Goal: Task Accomplishment & Management: Manage account settings

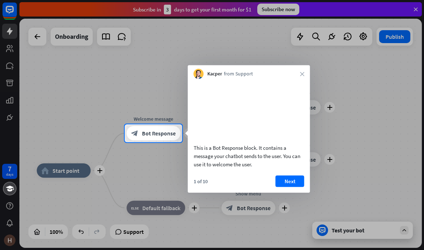
click at [295, 187] on button "Next" at bounding box center [290, 182] width 29 height 12
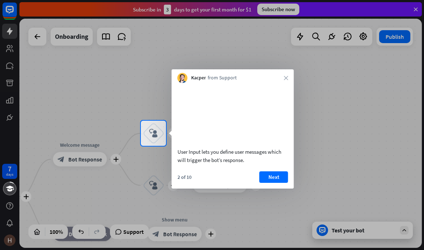
click at [276, 183] on button "Next" at bounding box center [274, 178] width 29 height 12
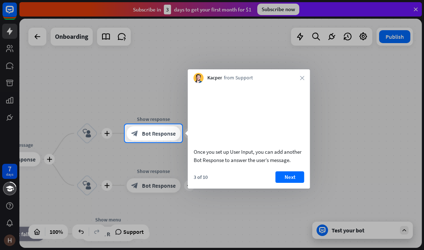
click at [291, 183] on button "Next" at bounding box center [290, 178] width 29 height 12
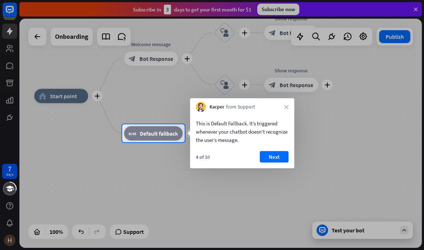
click at [282, 162] on button "Next" at bounding box center [274, 157] width 29 height 12
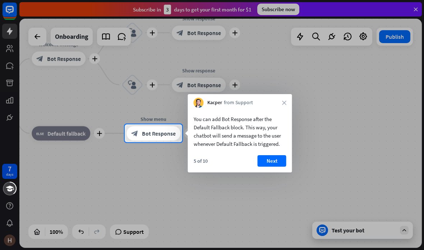
click at [277, 159] on button "Next" at bounding box center [272, 161] width 29 height 12
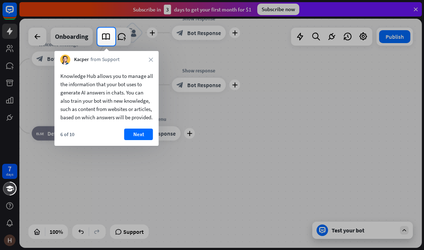
click at [139, 140] on button "Next" at bounding box center [138, 135] width 29 height 12
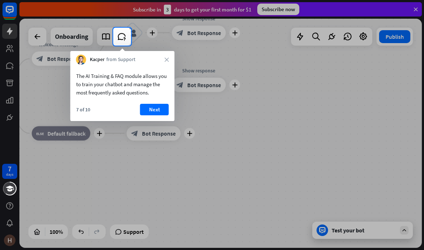
click at [154, 112] on button "Next" at bounding box center [154, 110] width 29 height 12
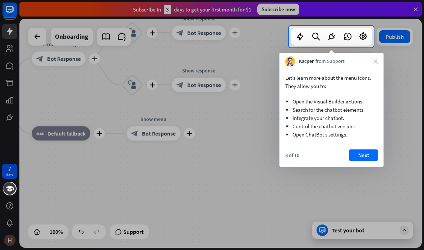
click at [363, 154] on button "Next" at bounding box center [364, 156] width 29 height 12
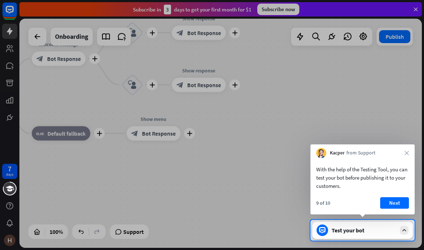
click at [395, 206] on button "Next" at bounding box center [395, 203] width 29 height 12
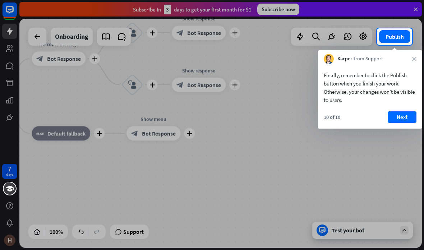
click at [404, 114] on button "Next" at bounding box center [402, 117] width 29 height 12
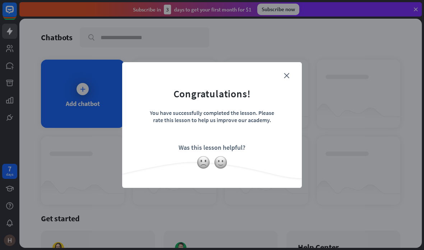
click at [293, 72] on div "close Congratulations! You have successfully completed the lesson. Please rate …" at bounding box center [212, 125] width 180 height 126
click at [289, 74] on icon "close" at bounding box center [286, 75] width 5 height 5
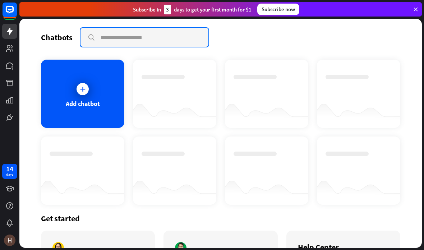
click at [123, 37] on input "text" at bounding box center [145, 37] width 128 height 19
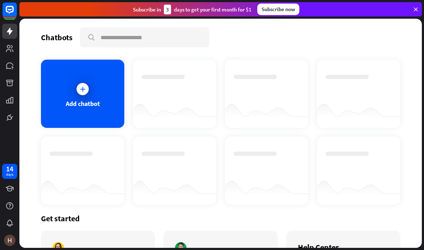
click at [0, 0] on icon at bounding box center [0, 0] width 0 height 0
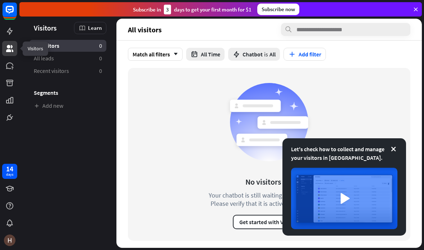
click at [395, 151] on icon at bounding box center [393, 149] width 7 height 7
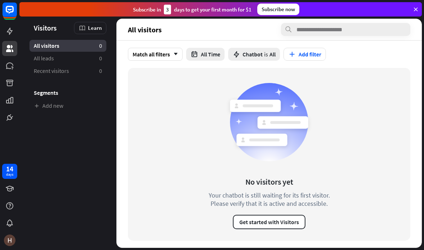
click at [273, 52] on span "All" at bounding box center [273, 54] width 6 height 7
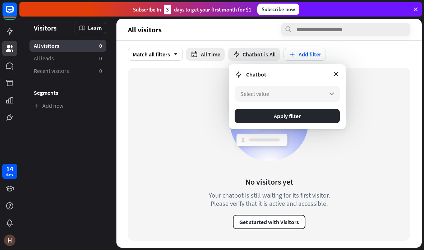
click at [328, 91] on icon "arrow_down" at bounding box center [332, 94] width 8 height 8
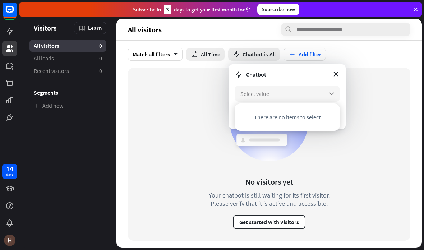
click at [333, 94] on icon "arrow_down" at bounding box center [332, 94] width 8 height 8
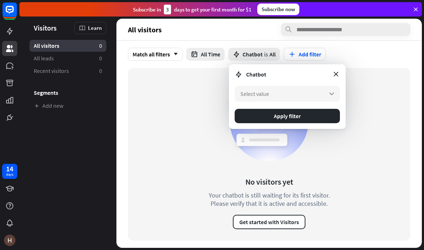
click at [324, 119] on button "Apply filter" at bounding box center [287, 116] width 105 height 14
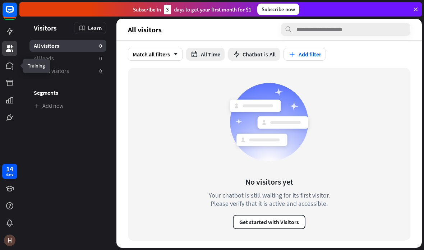
click at [0, 0] on icon at bounding box center [0, 0] width 0 height 0
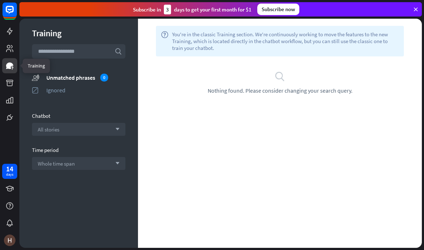
click at [414, 10] on icon at bounding box center [416, 9] width 6 height 6
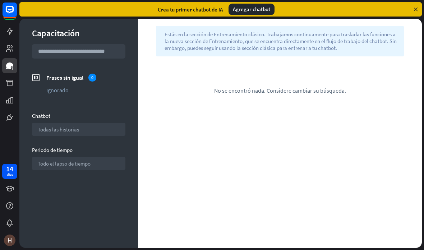
click at [0, 0] on icon at bounding box center [0, 0] width 0 height 0
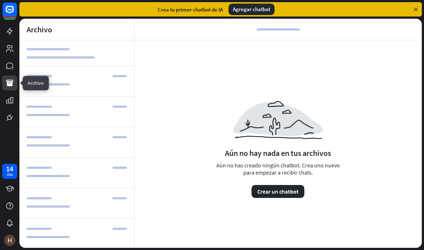
click at [0, 0] on icon at bounding box center [0, 0] width 0 height 0
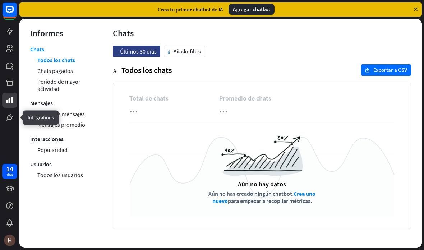
click at [4, 113] on link at bounding box center [9, 117] width 15 height 15
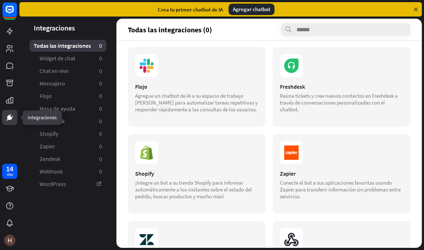
scroll to position [169, 0]
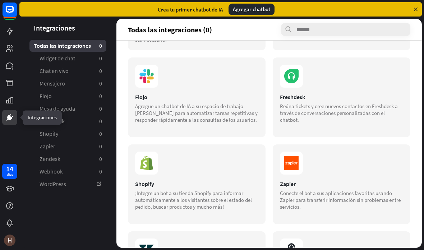
click at [0, 0] on icon at bounding box center [0, 0] width 0 height 0
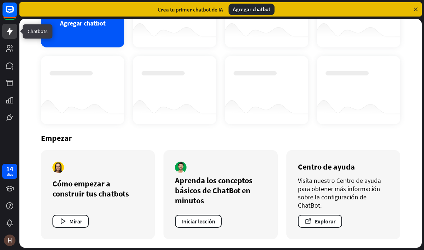
scroll to position [81, 0]
click at [58, 43] on div "Agregar chatbot" at bounding box center [82, 13] width 83 height 68
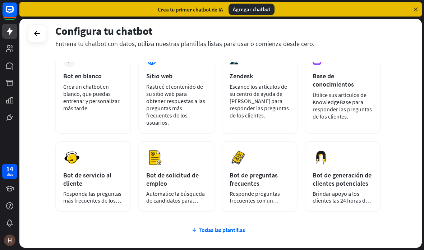
scroll to position [48, 0]
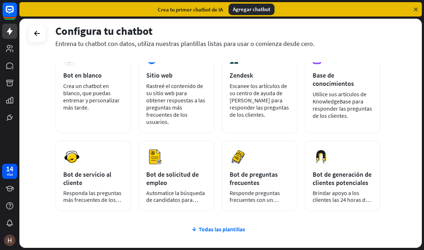
click at [406, 139] on div "Configura tu chatbot Entrena tu chatbot con datos, utiliza nuestras plantillas …" at bounding box center [220, 133] width 403 height 229
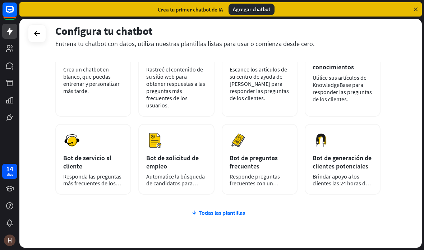
scroll to position [71, 0]
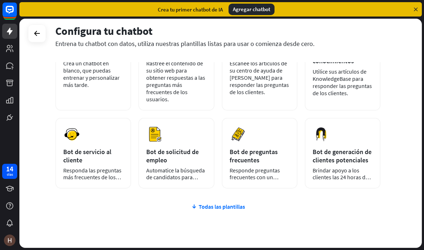
click at [228, 210] on font "Todas las plantillas" at bounding box center [222, 206] width 46 height 7
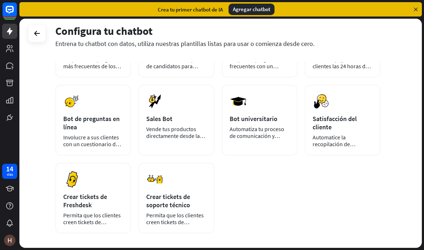
scroll to position [194, 0]
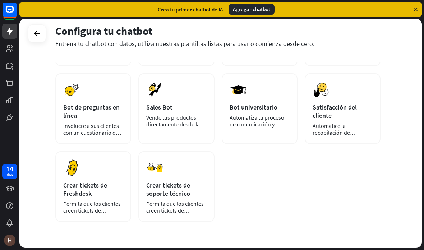
click at [327, 187] on div "más Bot en blanco Crea un chatbot en blanco, que puedas entrenar y personalizar…" at bounding box center [218, 61] width 326 height 321
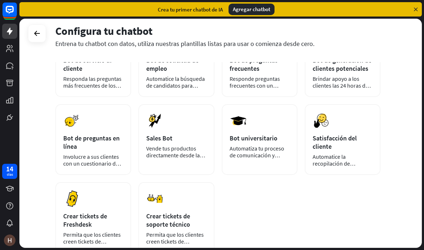
scroll to position [162, 0]
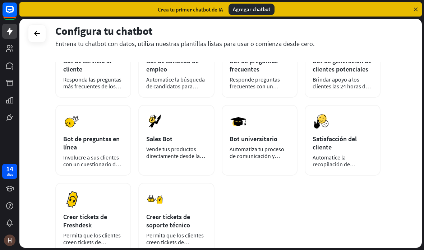
click at [410, 112] on div "Configura tu chatbot Entrena tu chatbot con datos, utiliza nuestras plantillas …" at bounding box center [220, 133] width 403 height 229
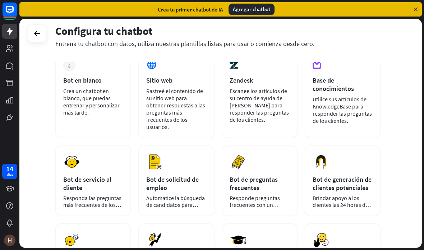
scroll to position [53, 0]
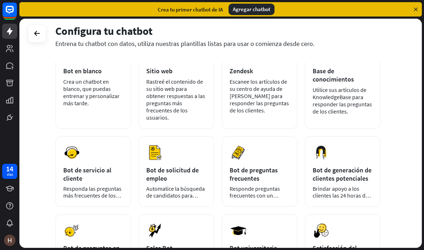
click at [111, 169] on div "Bot de servicio al cliente" at bounding box center [93, 174] width 60 height 17
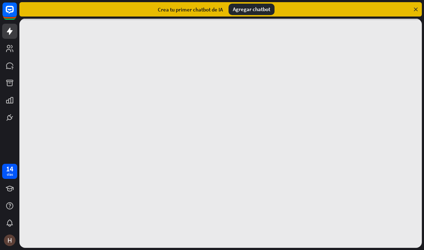
click at [115, 149] on div at bounding box center [220, 133] width 403 height 229
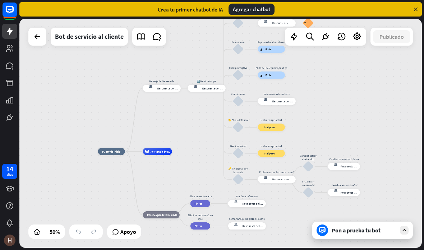
click at [372, 237] on div "Pon a prueba tu bot" at bounding box center [363, 230] width 101 height 17
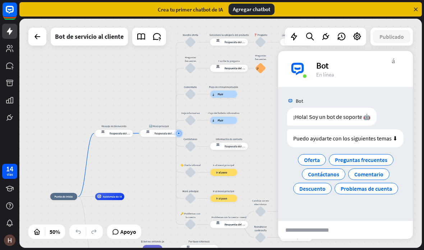
click at [384, 105] on div "Bot" at bounding box center [345, 101] width 135 height 14
click at [313, 164] on font "Oferta" at bounding box center [312, 159] width 16 height 7
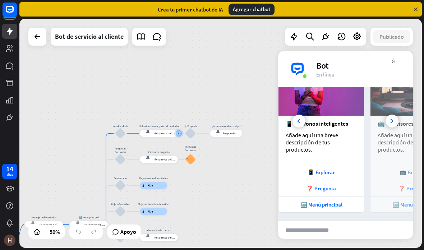
scroll to position [0, 77]
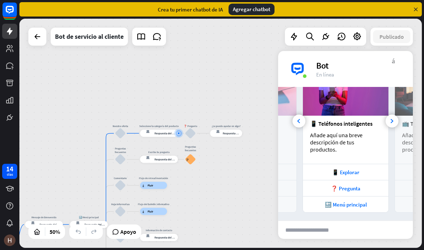
click at [349, 208] on font "🔙 Menú principal" at bounding box center [346, 204] width 42 height 7
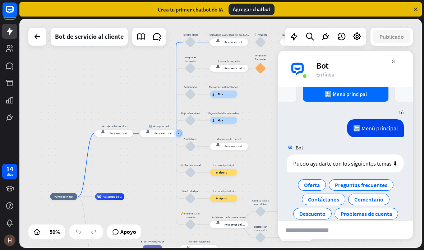
scroll to position [268, 0]
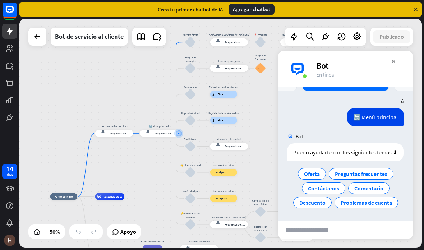
click at [374, 192] on font "Comentario" at bounding box center [369, 188] width 29 height 7
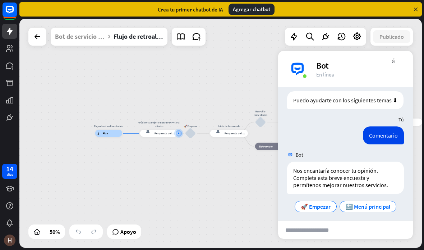
scroll to position [331, 0]
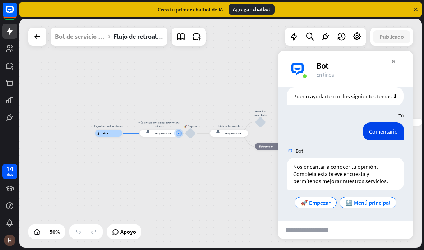
click at [364, 215] on div "Bot ¡Hola! Soy un bot de soporte 🤖 [DATE] 23:57 Mostrar JSON Puedo ayudarte con…" at bounding box center [345, 154] width 135 height 134
click at [370, 206] on font "🔙 Menú principal" at bounding box center [368, 202] width 45 height 7
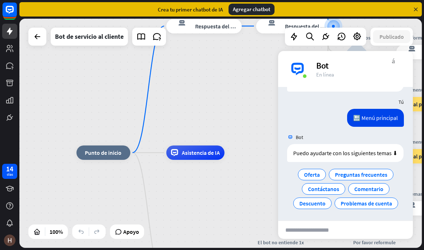
scroll to position [430, 0]
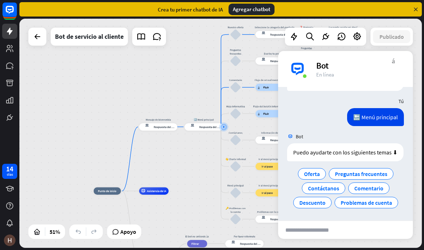
click at [205, 185] on div "inicio_2 Punto de inicio Mensaje de bienvenida respuesta del bot de bloqueo Res…" at bounding box center [220, 133] width 403 height 229
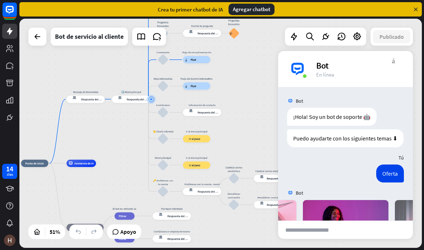
scroll to position [0, 0]
click at [253, 108] on div "inicio_2 Punto de inicio Mensaje de bienvenida respuesta del bot de bloqueo Res…" at bounding box center [220, 133] width 403 height 229
click at [236, 129] on div "inicio_2 Punto de inicio Mensaje de bienvenida respuesta del bot de bloqueo Res…" at bounding box center [220, 133] width 403 height 229
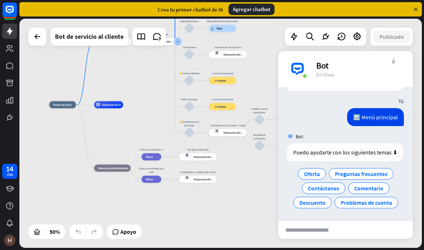
scroll to position [437, 0]
click at [359, 35] on icon at bounding box center [357, 36] width 9 height 9
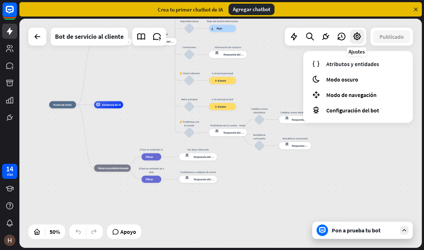
click at [354, 39] on icon at bounding box center [357, 36] width 9 height 9
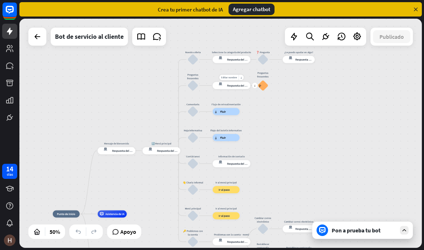
click at [238, 89] on div "respuesta del bot de bloqueo Respuesta del bot" at bounding box center [232, 85] width 38 height 7
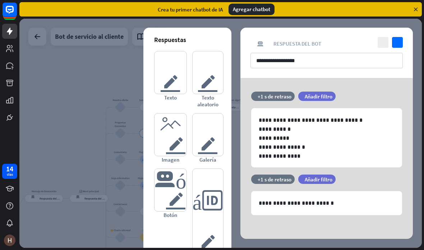
click at [170, 72] on font "texto del editor" at bounding box center [170, 72] width 21 height 42
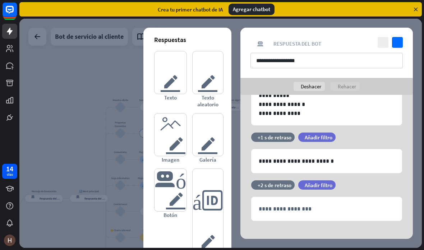
scroll to position [64, 0]
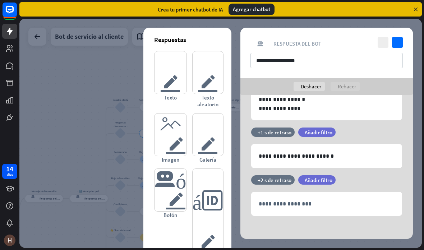
click at [243, 152] on icon at bounding box center [240, 151] width 6 height 6
click at [241, 151] on icon at bounding box center [240, 151] width 6 height 6
click at [365, 128] on div "filtrar Añadir filtro" at bounding box center [335, 132] width 73 height 9
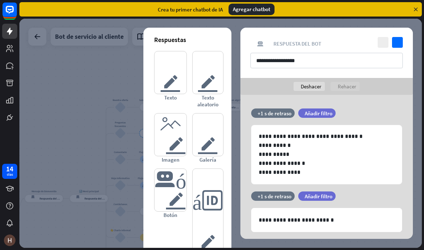
scroll to position [0, 0]
click at [354, 85] on font "Rehacer" at bounding box center [347, 86] width 18 height 7
click at [318, 88] on font "Deshacer" at bounding box center [311, 86] width 21 height 7
click at [115, 92] on div at bounding box center [220, 133] width 403 height 229
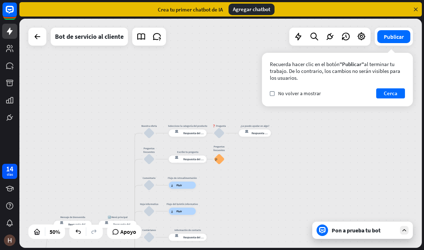
click at [258, 9] on font "Agregar chatbot" at bounding box center [251, 9] width 37 height 7
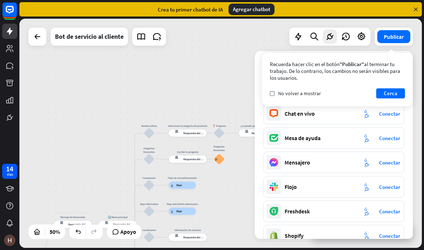
click at [395, 95] on font "Cerca" at bounding box center [391, 93] width 14 height 7
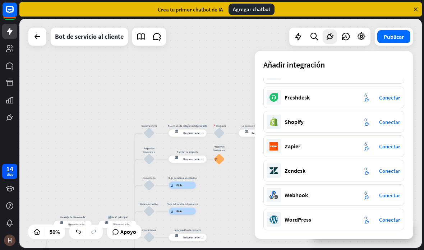
scroll to position [114, 0]
click at [399, 144] on font "Conectar" at bounding box center [389, 146] width 21 height 7
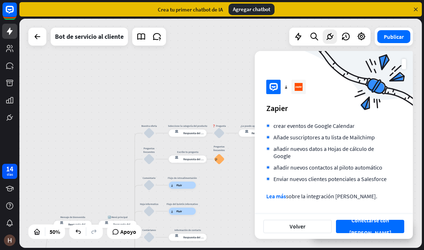
scroll to position [73, 0]
click at [370, 233] on button "Conectarse con [PERSON_NAME]" at bounding box center [370, 226] width 68 height 13
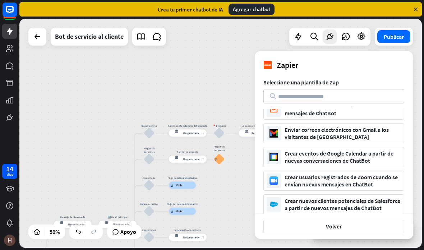
scroll to position [34, 0]
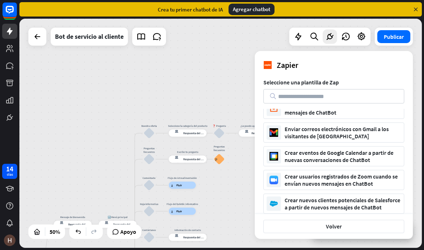
click at [373, 161] on div "Crear eventos de Google Calendar a partir de nuevas conversaciones de ChatBot" at bounding box center [343, 156] width 117 height 14
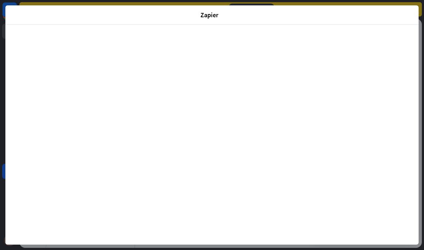
click at [423, 36] on div "Zapier cerca" at bounding box center [212, 125] width 424 height 250
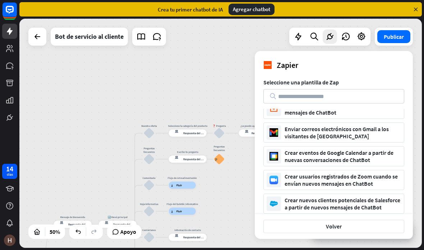
click at [423, 34] on div "inicio_2 Punto de inicio Mensaje de bienvenida respuesta del bot de bloqueo Res…" at bounding box center [221, 135] width 405 height 232
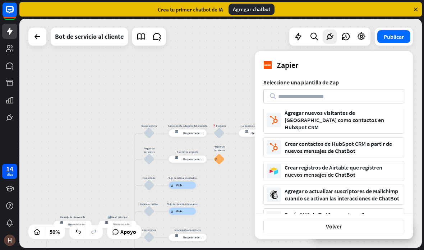
scroll to position [149, 0]
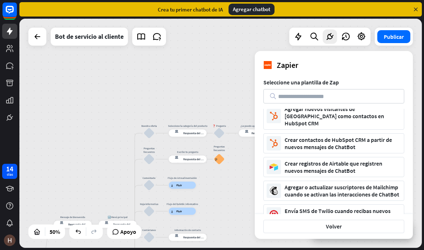
click at [219, 66] on div "inicio_2 Punto de inicio Mensaje de bienvenida respuesta del bot de bloqueo Res…" at bounding box center [220, 133] width 403 height 229
click at [347, 233] on button "Volver" at bounding box center [334, 226] width 141 height 13
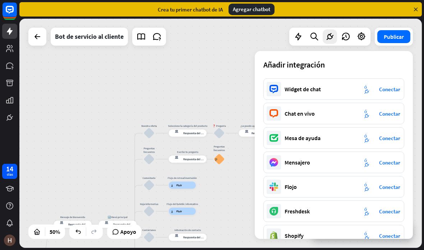
click at [240, 58] on div "inicio_2 Punto de inicio Mensaje de bienvenida respuesta del bot de bloqueo Res…" at bounding box center [220, 133] width 403 height 229
click at [219, 68] on div "inicio_2 Punto de inicio Mensaje de bienvenida respuesta del bot de bloqueo Res…" at bounding box center [220, 133] width 403 height 229
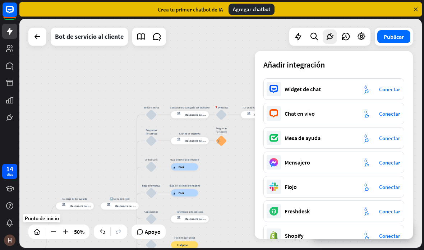
click at [36, 231] on icon at bounding box center [36, 231] width 7 height 7
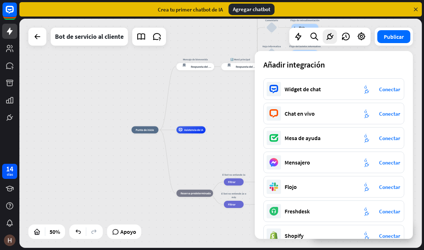
click at [232, 136] on div "inicio_2 Punto de inicio Mensaje de bienvenida respuesta del bot de bloqueo Res…" at bounding box center [232, 187] width 201 height 115
click at [330, 36] on icon at bounding box center [330, 36] width 9 height 9
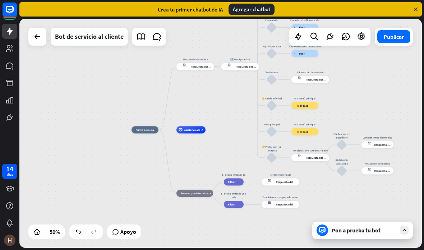
click at [375, 80] on div "inicio_2 Punto de inicio Mensaje de bienvenida respuesta del bot de bloqueo Res…" at bounding box center [220, 133] width 403 height 229
click at [205, 133] on div "Asistencia de IA" at bounding box center [191, 130] width 29 height 7
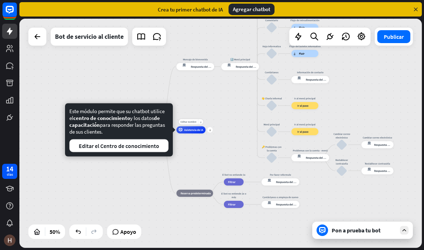
click at [206, 127] on div "Editar nombre más_amarillo más Asistencia de IA" at bounding box center [191, 130] width 29 height 7
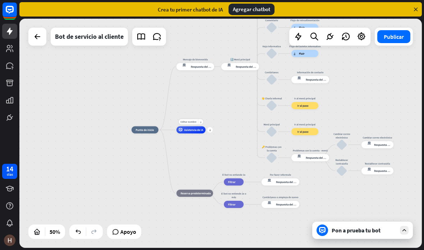
click at [198, 129] on font "Asistencia de IA" at bounding box center [194, 130] width 19 height 4
click at [209, 128] on div "más" at bounding box center [210, 129] width 5 height 5
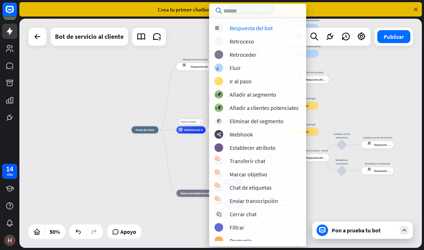
click at [185, 172] on div "inicio_2 Punto de inicio Mensaje de bienvenida respuesta del bot de bloqueo Res…" at bounding box center [232, 187] width 201 height 115
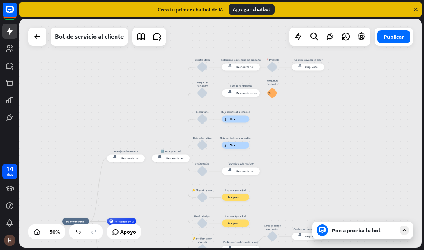
click at [400, 38] on font "Publicar" at bounding box center [394, 36] width 20 height 7
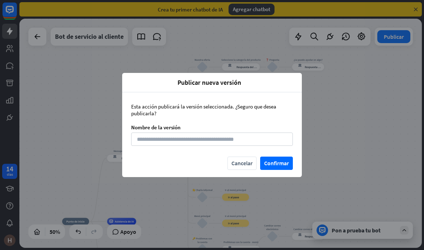
click at [239, 166] on font "Cancelar" at bounding box center [242, 163] width 21 height 7
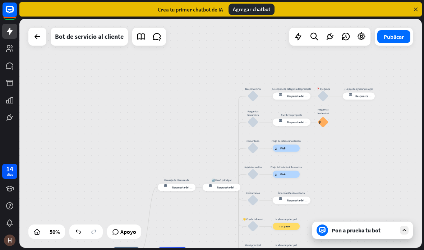
click at [158, 40] on icon at bounding box center [157, 36] width 9 height 9
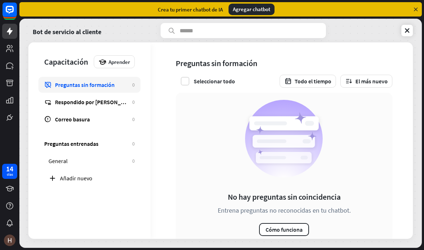
click at [296, 232] on font "Cómo funciona" at bounding box center [284, 229] width 37 height 7
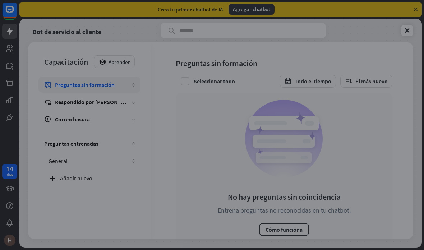
click at [381, 59] on div "cerca" at bounding box center [212, 125] width 424 height 250
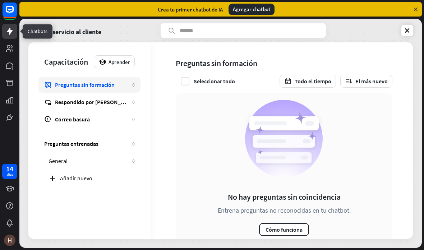
click at [4, 33] on link at bounding box center [9, 31] width 15 height 15
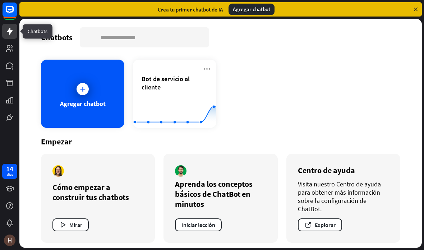
click at [195, 120] on icon at bounding box center [174, 114] width 105 height 15
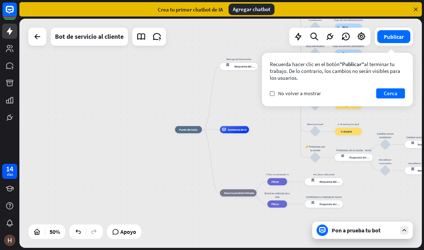
click at [260, 10] on font "Agregar chatbot" at bounding box center [251, 9] width 37 height 7
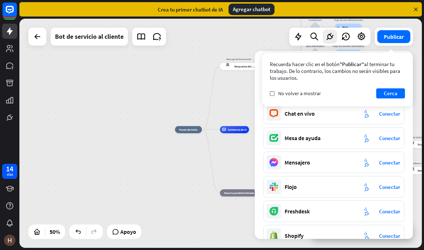
click at [398, 96] on button "Cerca" at bounding box center [391, 93] width 29 height 10
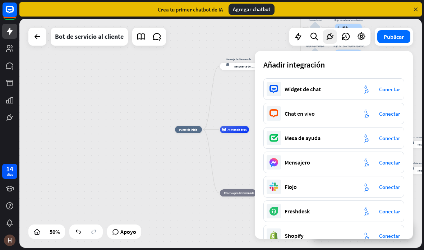
click at [395, 92] on font "Conectar" at bounding box center [389, 89] width 21 height 7
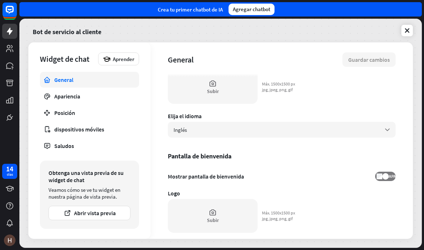
scroll to position [90, 0]
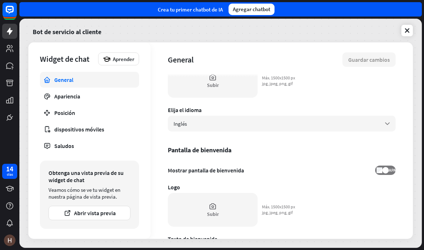
click at [375, 124] on div "Inglés flecha_abajo" at bounding box center [282, 124] width 228 height 16
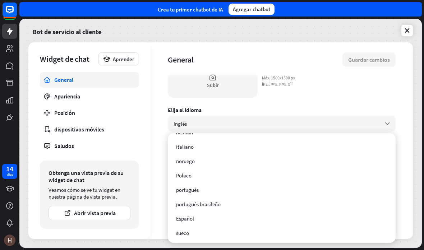
scroll to position [69, 0]
click at [210, 222] on div "Español" at bounding box center [282, 218] width 222 height 14
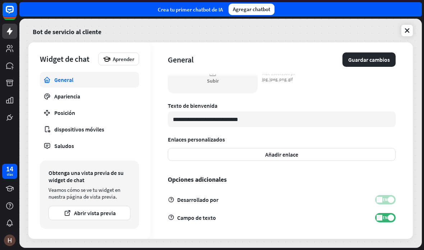
scroll to position [223, 0]
click at [312, 152] on button "Añadir enlace" at bounding box center [282, 154] width 228 height 13
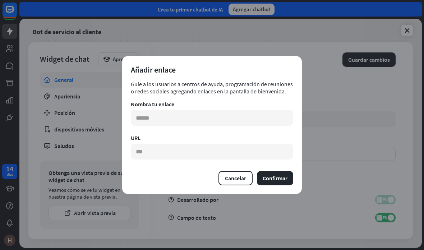
click at [236, 181] on font "Cancelar" at bounding box center [235, 178] width 21 height 7
type textarea "*"
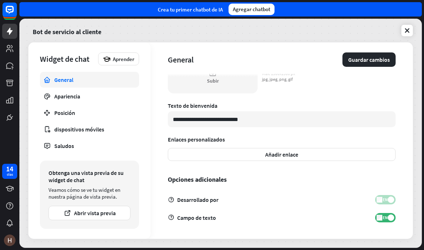
click at [119, 97] on div "Apariencia" at bounding box center [89, 96] width 70 height 7
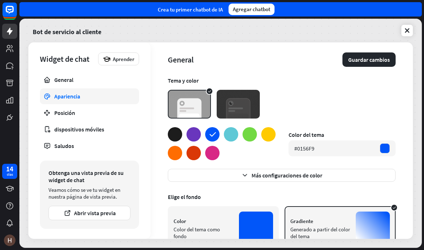
scroll to position [-1, 0]
click at [136, 105] on link "Posición" at bounding box center [89, 113] width 99 height 16
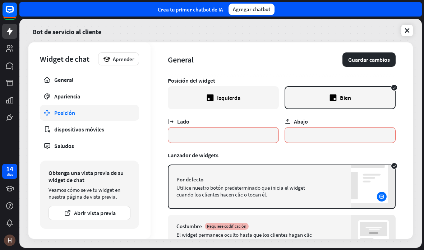
click at [403, 32] on link at bounding box center [408, 31] width 12 height 12
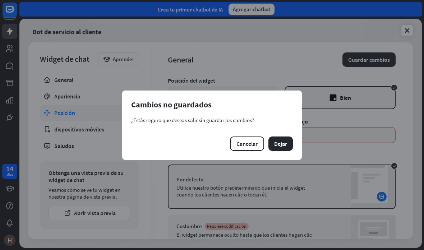
click at [286, 143] on font "Dejar" at bounding box center [280, 143] width 13 height 7
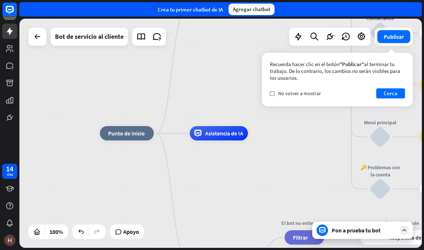
click at [266, 97] on div "Recuerda hacer clic en el botón "Publicar" al terminar tu trabajo. De lo contra…" at bounding box center [337, 80] width 151 height 54
click at [283, 91] on font "No volver a mostrar" at bounding box center [299, 93] width 43 height 6
click at [392, 93] on font "Cerca" at bounding box center [391, 93] width 14 height 7
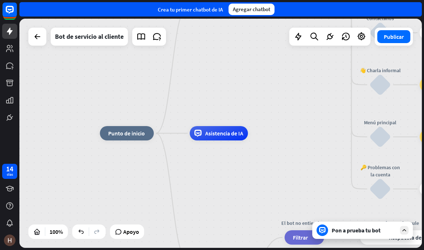
click at [253, 8] on font "Agregar chatbot" at bounding box center [251, 9] width 37 height 7
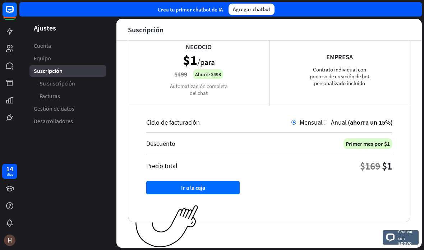
scroll to position [134, 0]
click at [328, 122] on div "Anual (ahorra un 15%)" at bounding box center [360, 122] width 65 height 8
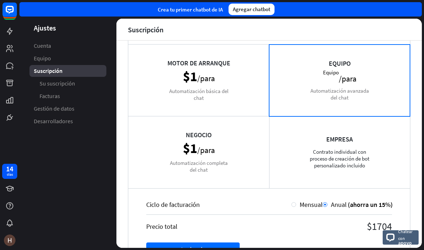
scroll to position [54, 0]
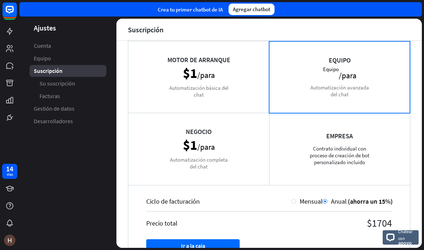
click at [242, 67] on div "Motor de arranque $1 /para Automatización básica del chat" at bounding box center [198, 77] width 141 height 72
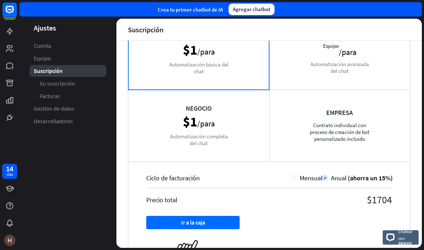
scroll to position [79, 0]
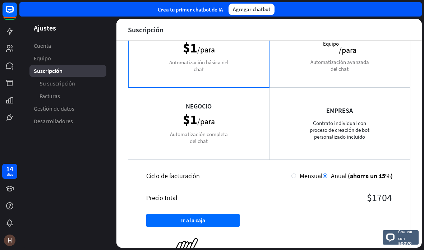
click at [241, 104] on div "Negocio $1 /para Automatización completa del chat" at bounding box center [198, 123] width 141 height 72
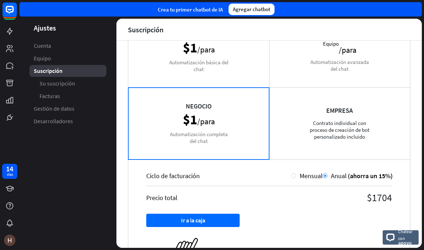
click at [300, 175] on font "Mensual" at bounding box center [311, 176] width 23 height 8
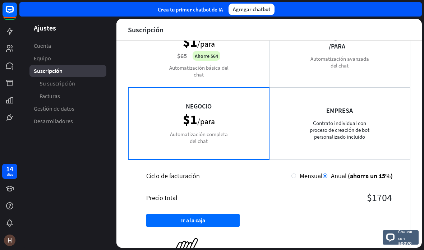
click at [287, 178] on div "Ciclo de facturación" at bounding box center [218, 176] width 145 height 8
click at [294, 176] on div at bounding box center [294, 176] width 5 height 5
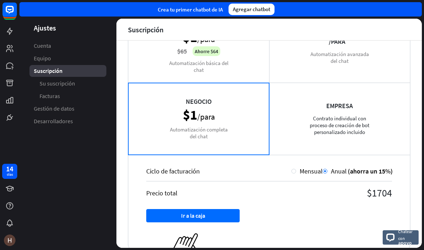
scroll to position [83, 0]
click at [299, 174] on div "Mensual" at bounding box center [309, 172] width 27 height 8
click at [296, 174] on div at bounding box center [294, 171] width 5 height 5
click at [295, 172] on div at bounding box center [294, 171] width 5 height 5
click at [295, 173] on div at bounding box center [294, 171] width 5 height 5
